Goal: Information Seeking & Learning: Learn about a topic

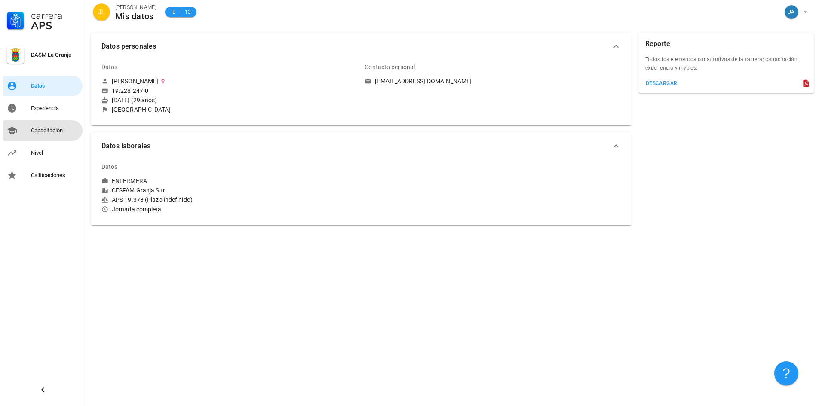
click at [54, 138] on link "Capacitación" at bounding box center [42, 130] width 79 height 21
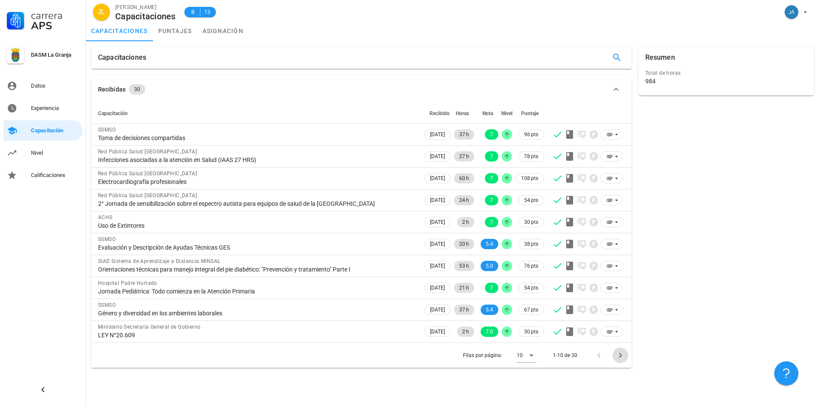
click at [624, 355] on icon "Página siguiente" at bounding box center [620, 355] width 10 height 10
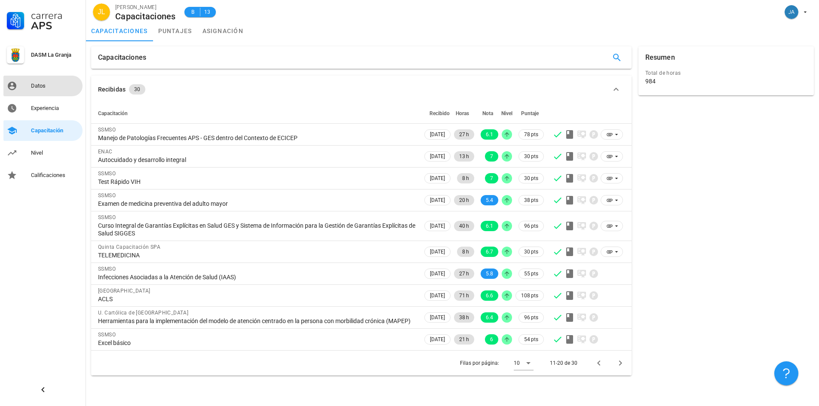
click at [34, 88] on div "Datos" at bounding box center [55, 86] width 48 height 7
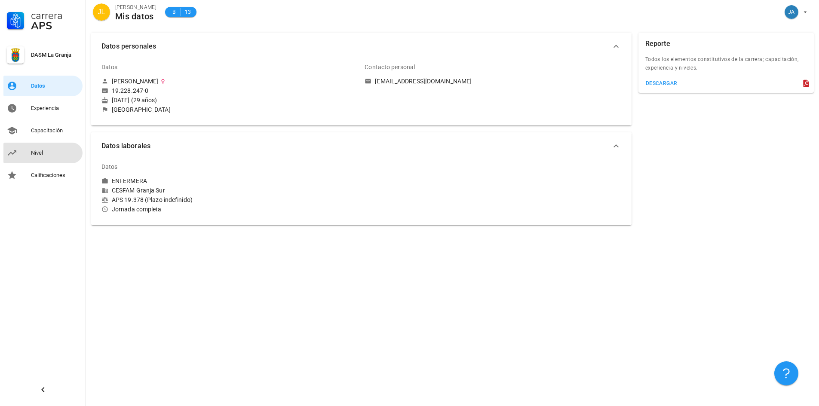
click at [47, 155] on div "Nivel" at bounding box center [55, 153] width 48 height 7
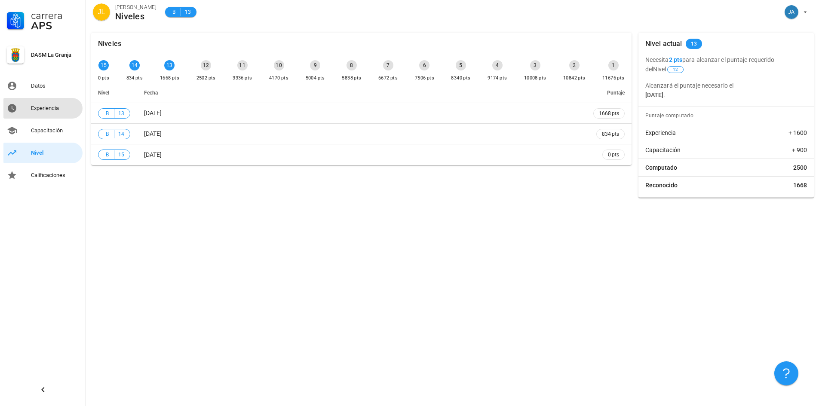
click at [68, 110] on div "Experiencia" at bounding box center [55, 108] width 48 height 7
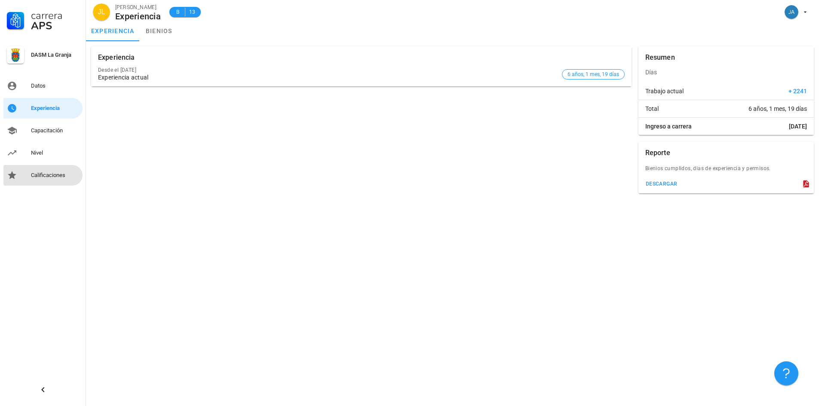
click at [49, 168] on div "Calificaciones" at bounding box center [55, 175] width 48 height 14
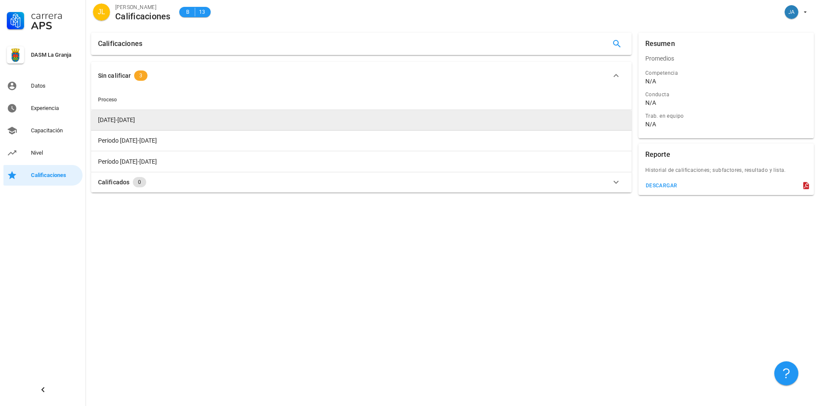
click at [163, 118] on td "[DATE]-[DATE]" at bounding box center [361, 120] width 540 height 21
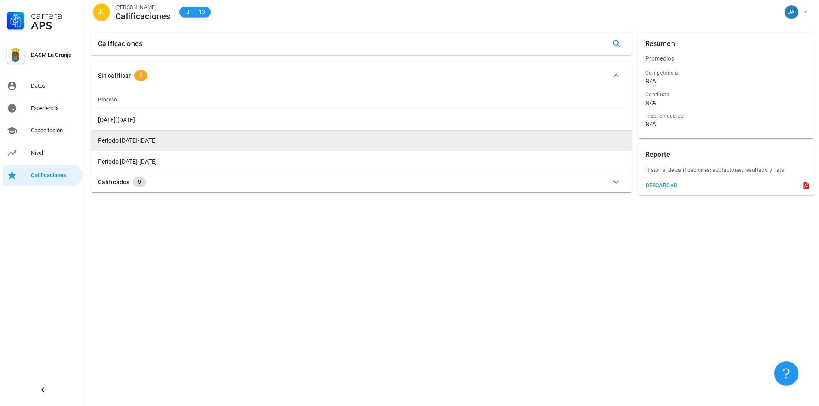
click at [165, 138] on td "Periodo [DATE]-[DATE]" at bounding box center [361, 141] width 540 height 21
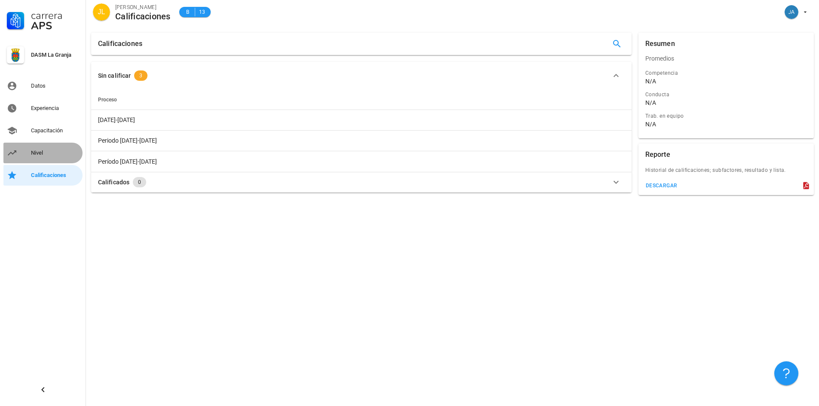
click at [49, 162] on link "Nivel" at bounding box center [42, 153] width 79 height 21
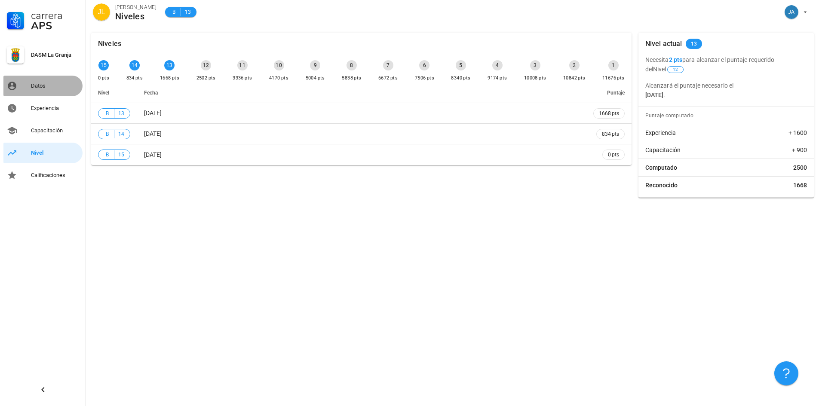
click at [31, 81] on div "Datos" at bounding box center [55, 86] width 48 height 14
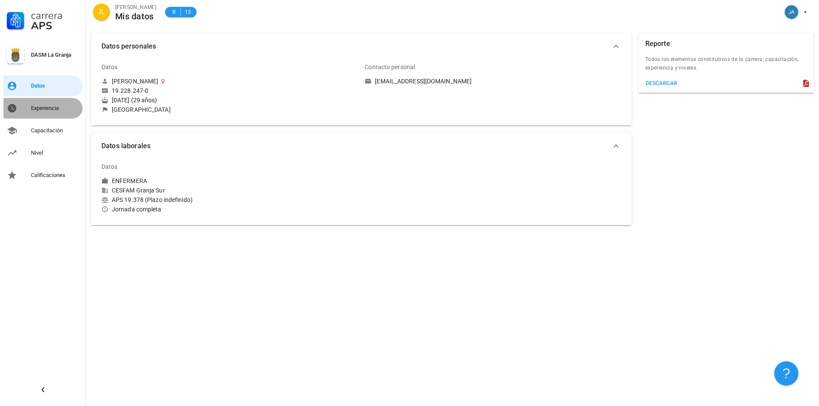
click at [46, 104] on div "Experiencia" at bounding box center [55, 108] width 48 height 14
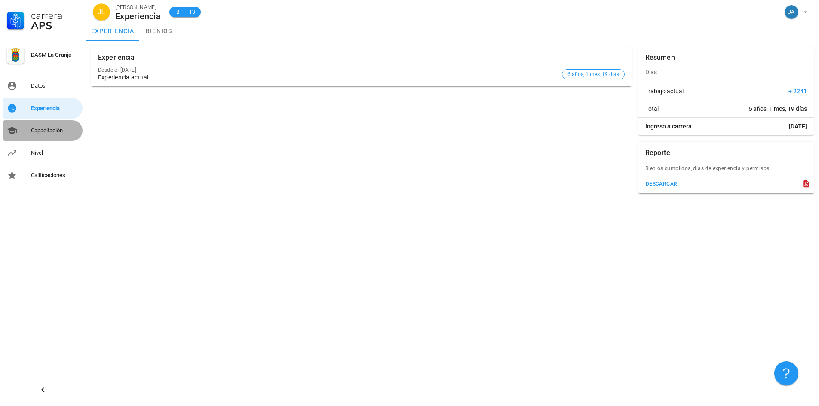
click at [54, 123] on link "Capacitación" at bounding box center [42, 130] width 79 height 21
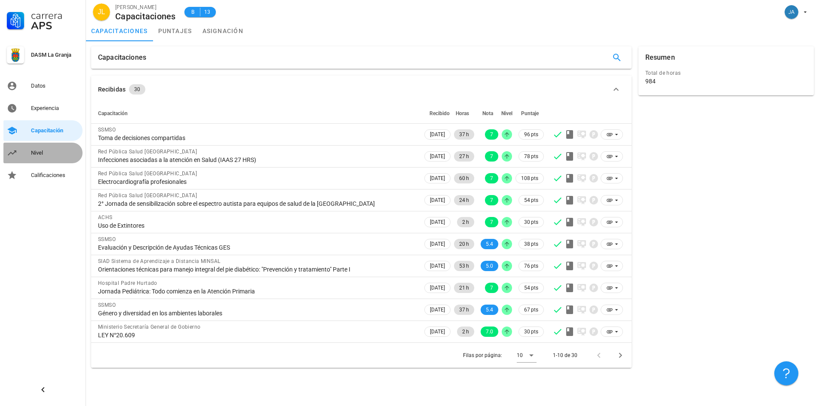
click at [58, 153] on div "Nivel" at bounding box center [55, 153] width 48 height 7
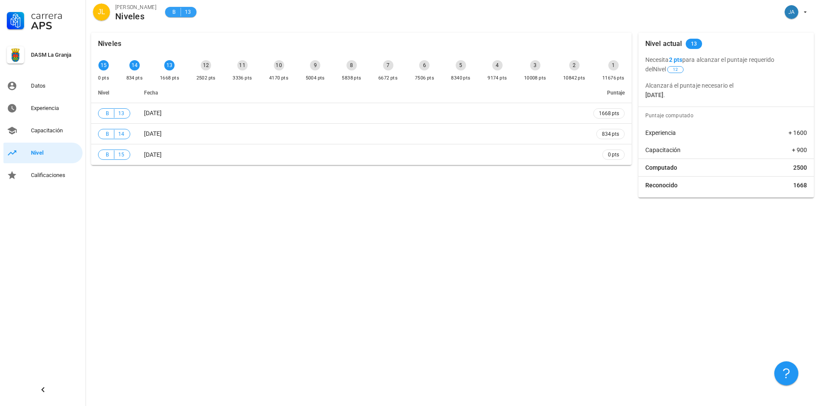
click at [167, 10] on span "B 13" at bounding box center [180, 12] width 31 height 10
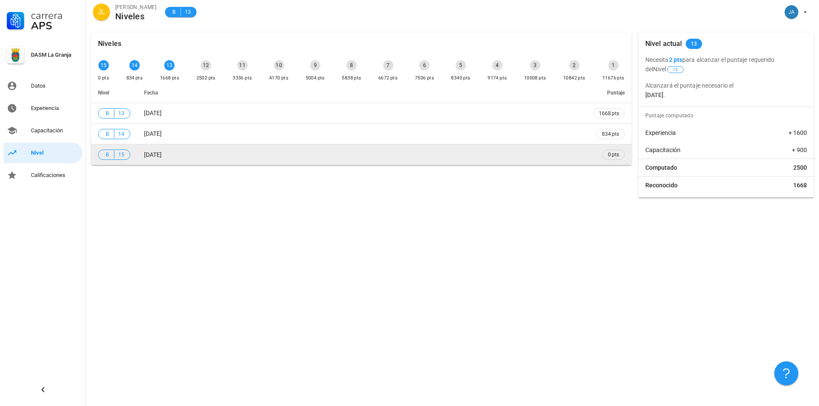
drag, startPoint x: 487, startPoint y: 134, endPoint x: 496, endPoint y: 150, distance: 18.3
click at [496, 150] on tbody "B 13 [DATE] 1668 pts B 14 [DATE] 834 pts B 15 [DATE] 0 pts" at bounding box center [361, 134] width 540 height 62
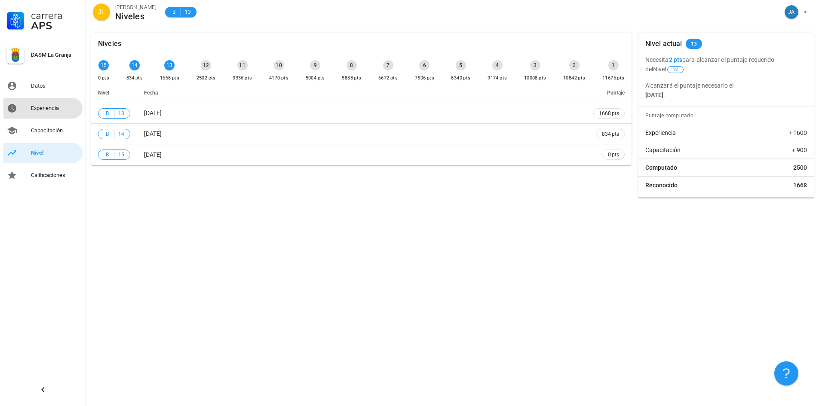
click at [15, 110] on icon at bounding box center [12, 108] width 9 height 9
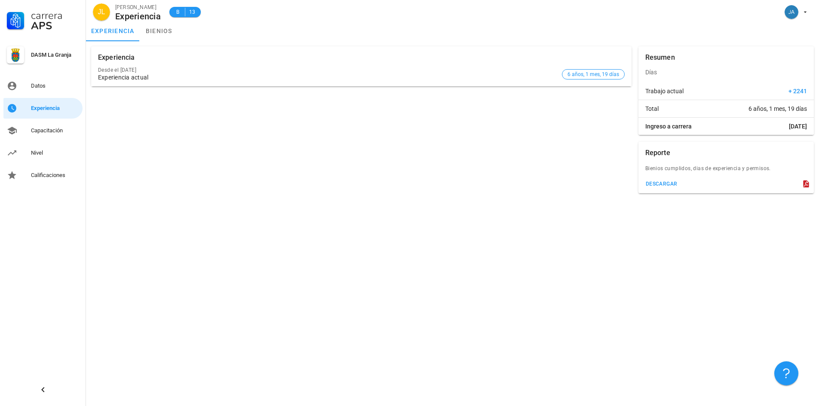
click at [422, 70] on div "Desde el [DATE]" at bounding box center [328, 70] width 460 height 6
click at [162, 30] on link "bienios" at bounding box center [159, 31] width 39 height 21
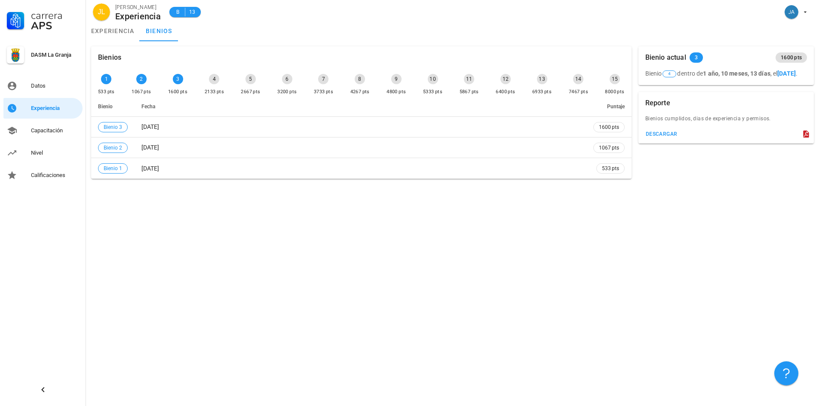
click at [213, 82] on div "4" at bounding box center [214, 79] width 10 height 10
click at [718, 75] on b "1 año, 10 meses, 13 días" at bounding box center [736, 73] width 67 height 7
click at [44, 153] on div "Nivel" at bounding box center [55, 153] width 48 height 7
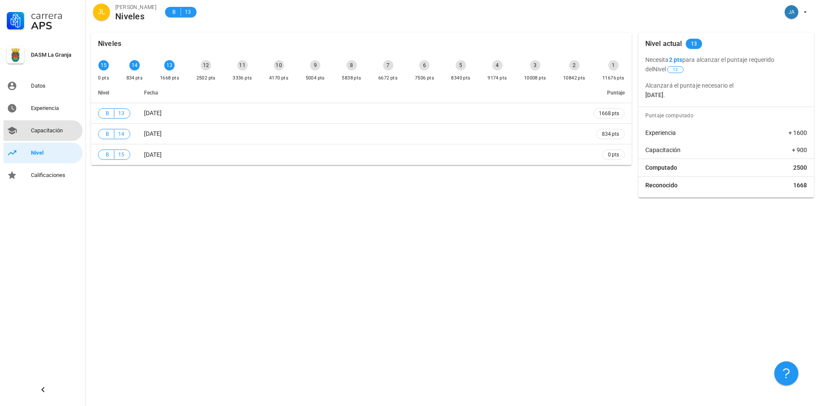
click at [43, 134] on div "Capacitación" at bounding box center [55, 131] width 48 height 14
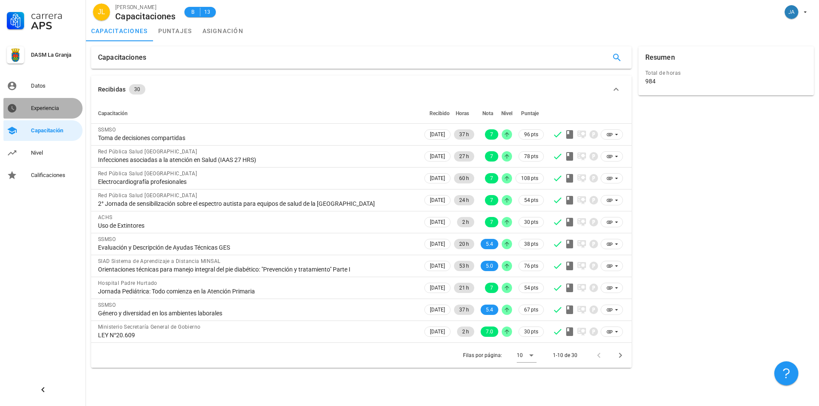
click at [37, 110] on div "Experiencia" at bounding box center [55, 108] width 48 height 7
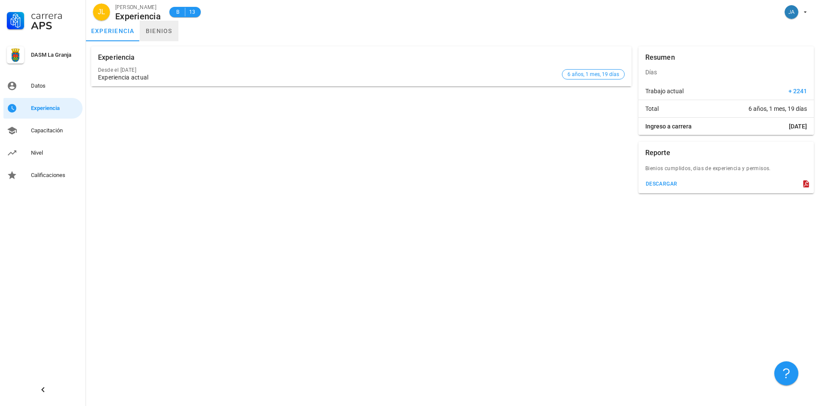
click at [170, 29] on link "bienios" at bounding box center [159, 31] width 39 height 21
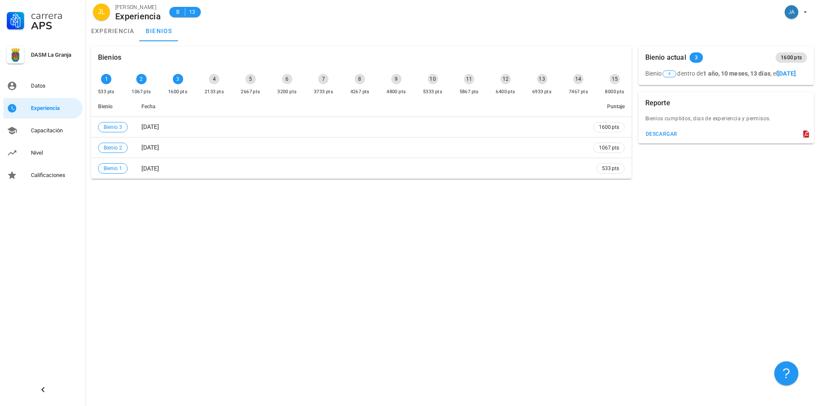
click at [107, 82] on div "1" at bounding box center [106, 79] width 10 height 10
drag, startPoint x: 786, startPoint y: 62, endPoint x: 670, endPoint y: 71, distance: 116.4
click at [785, 62] on span "1600 pts" at bounding box center [790, 57] width 21 height 10
click at [670, 71] on span "4" at bounding box center [669, 74] width 3 height 6
click at [674, 71] on span "4" at bounding box center [669, 73] width 14 height 7
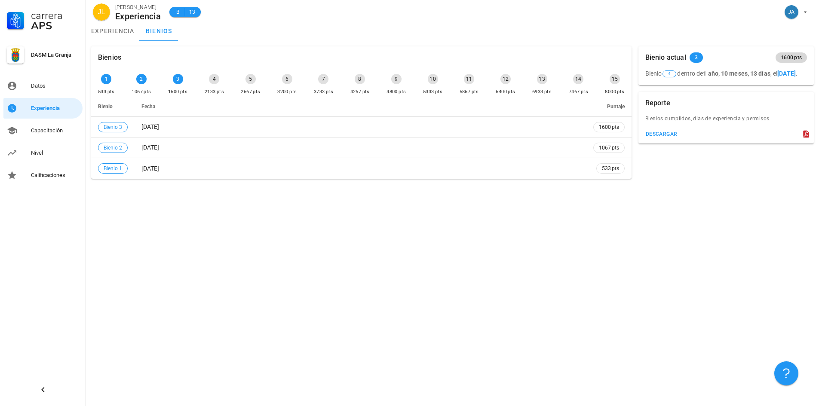
click at [806, 58] on span "1600 pts" at bounding box center [790, 57] width 31 height 10
click at [797, 57] on span "1600 pts" at bounding box center [790, 57] width 21 height 10
click at [777, 77] on b "[DATE]" at bounding box center [786, 73] width 18 height 7
click at [670, 73] on span "4" at bounding box center [669, 74] width 3 height 6
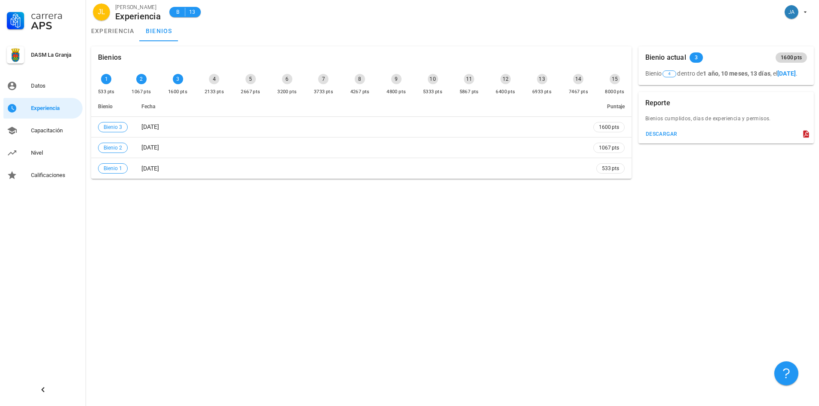
click at [791, 59] on span "1600 pts" at bounding box center [790, 57] width 21 height 10
click at [696, 56] on span "3" at bounding box center [695, 57] width 3 height 10
click at [762, 89] on div "Bienio actual 3 1600 pts Bienio 4 dentro de 1 año, 10 meses, 13 días , el [DATE…" at bounding box center [726, 66] width 182 height 46
click at [789, 74] on b "[DATE]" at bounding box center [786, 73] width 18 height 7
click at [796, 71] on div "Bienio 4 dentro de 1 año, 10 meses, 13 días , el [DATE] ." at bounding box center [725, 77] width 175 height 16
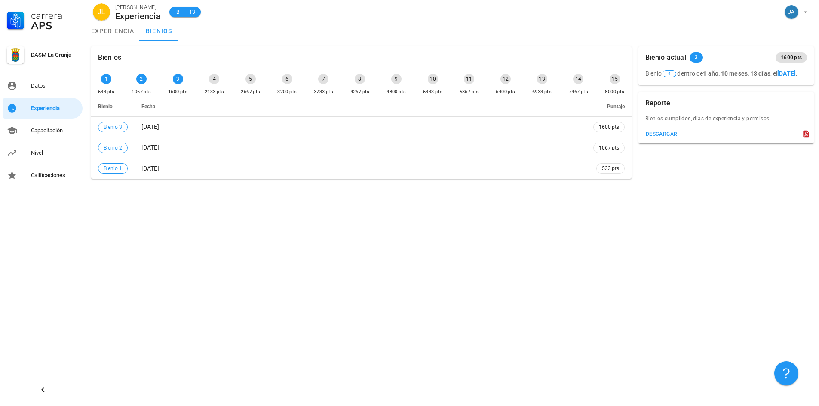
click at [647, 79] on div "Bienio 4 dentro de 1 año, 10 meses, 13 días , el [DATE] ." at bounding box center [725, 77] width 175 height 16
click at [53, 52] on div "DASM La Granja" at bounding box center [55, 55] width 48 height 7
click at [12, 59] on div at bounding box center [15, 54] width 17 height 17
click at [28, 86] on link "Datos" at bounding box center [42, 86] width 79 height 21
